Goal: Check status: Check status

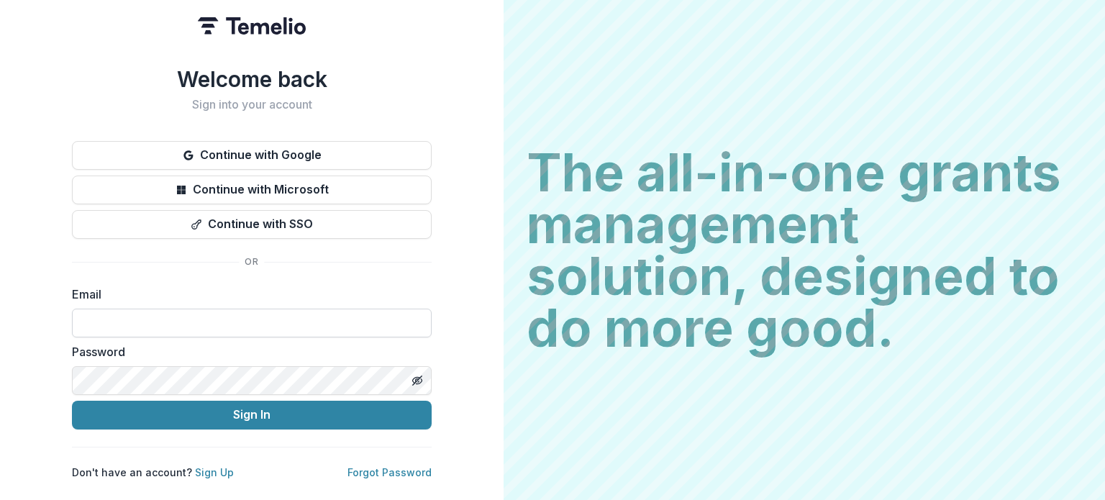
click at [270, 316] on input at bounding box center [252, 323] width 360 height 29
type input "**********"
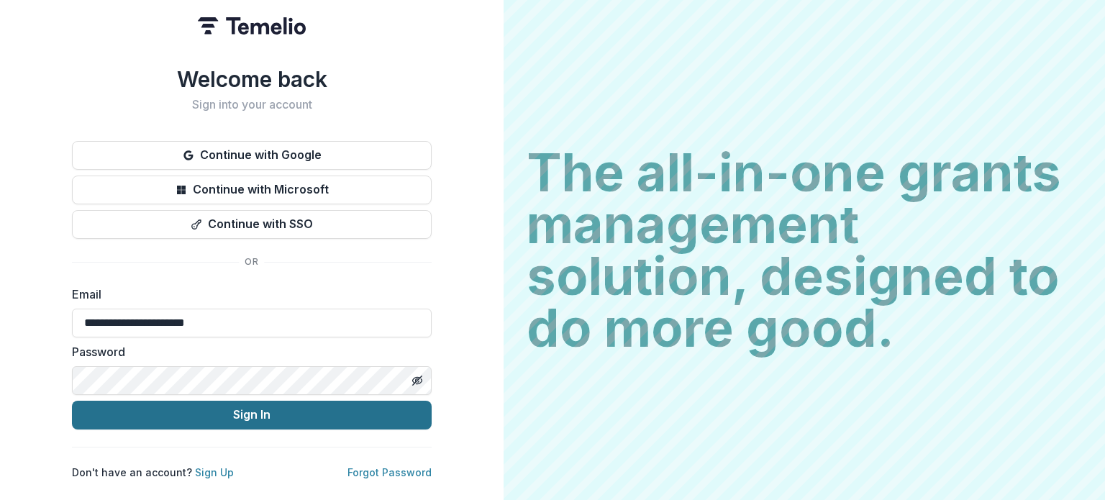
click at [222, 409] on button "Sign In" at bounding box center [252, 415] width 360 height 29
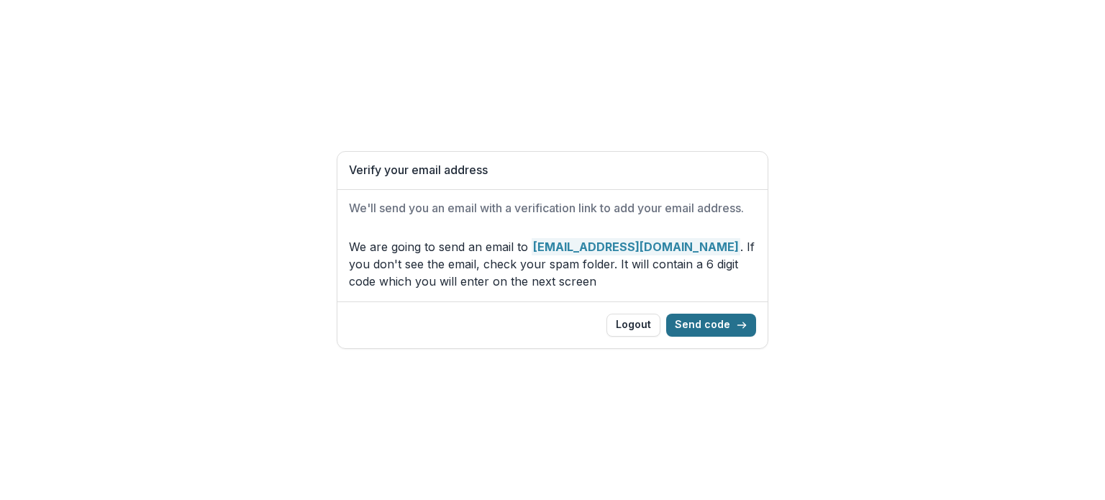
click at [690, 327] on button "Send code" at bounding box center [711, 325] width 90 height 23
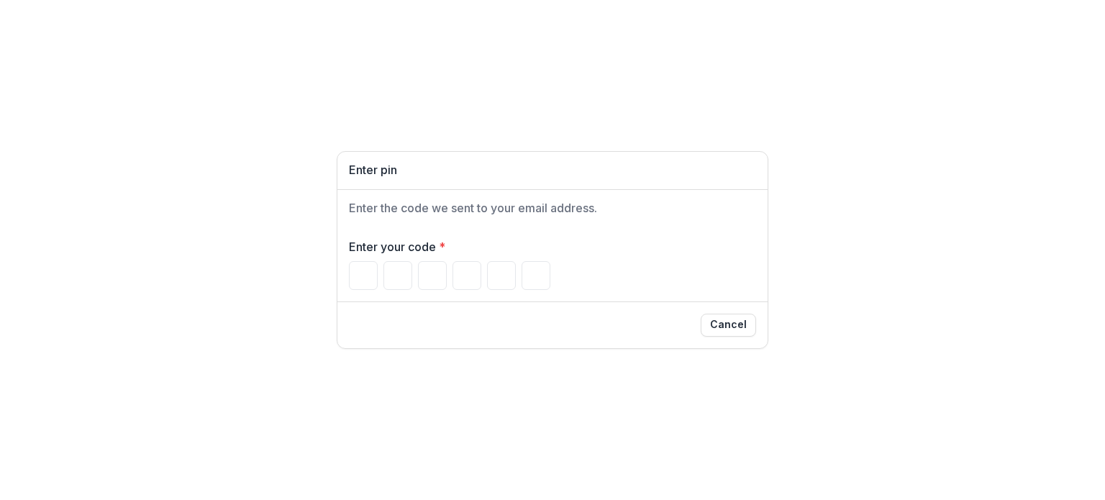
type input "*"
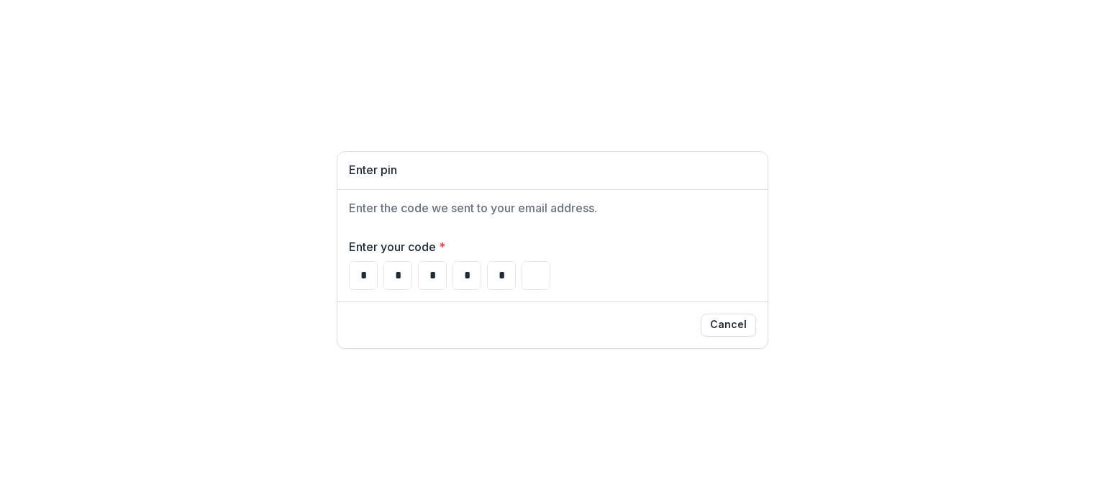
type input "*"
